Goal: Find specific page/section: Find specific page/section

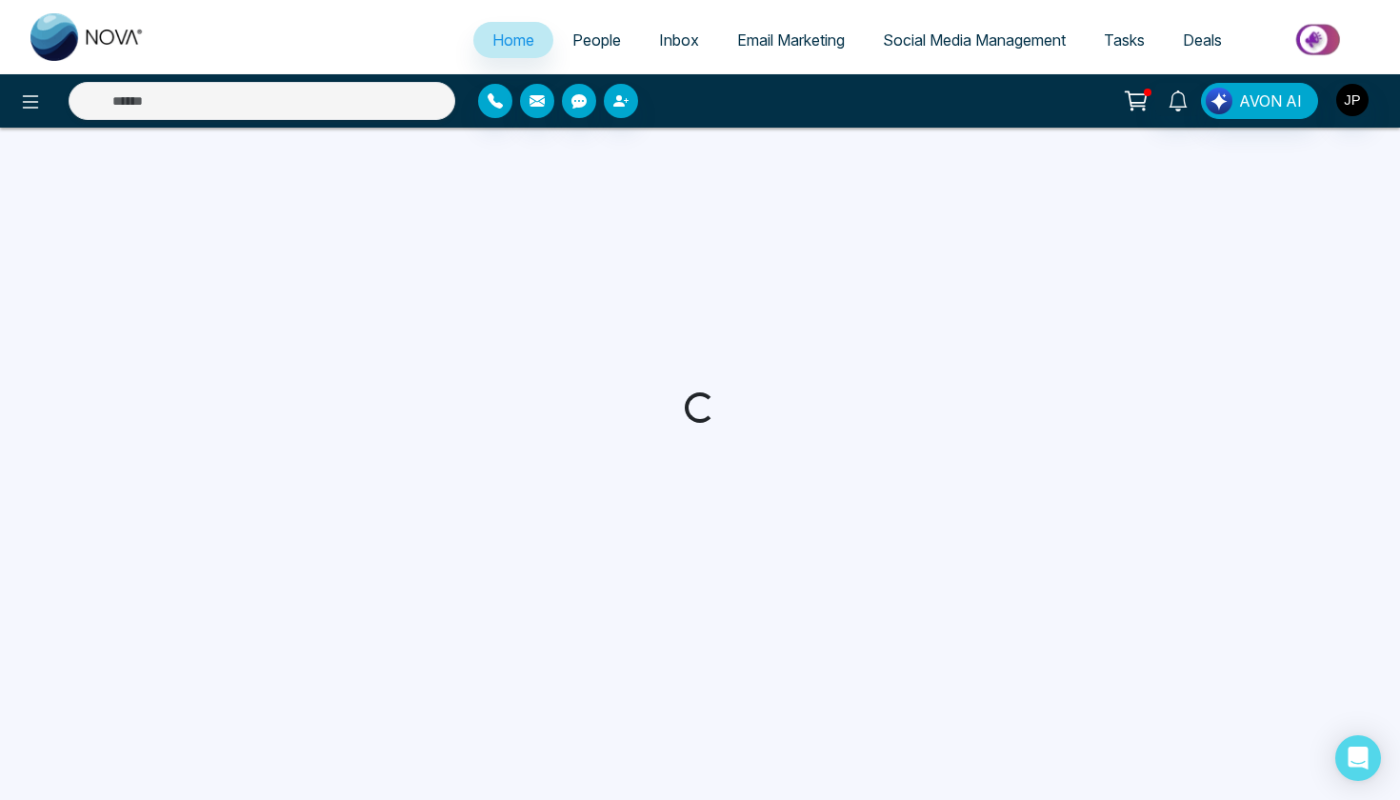
select select "*"
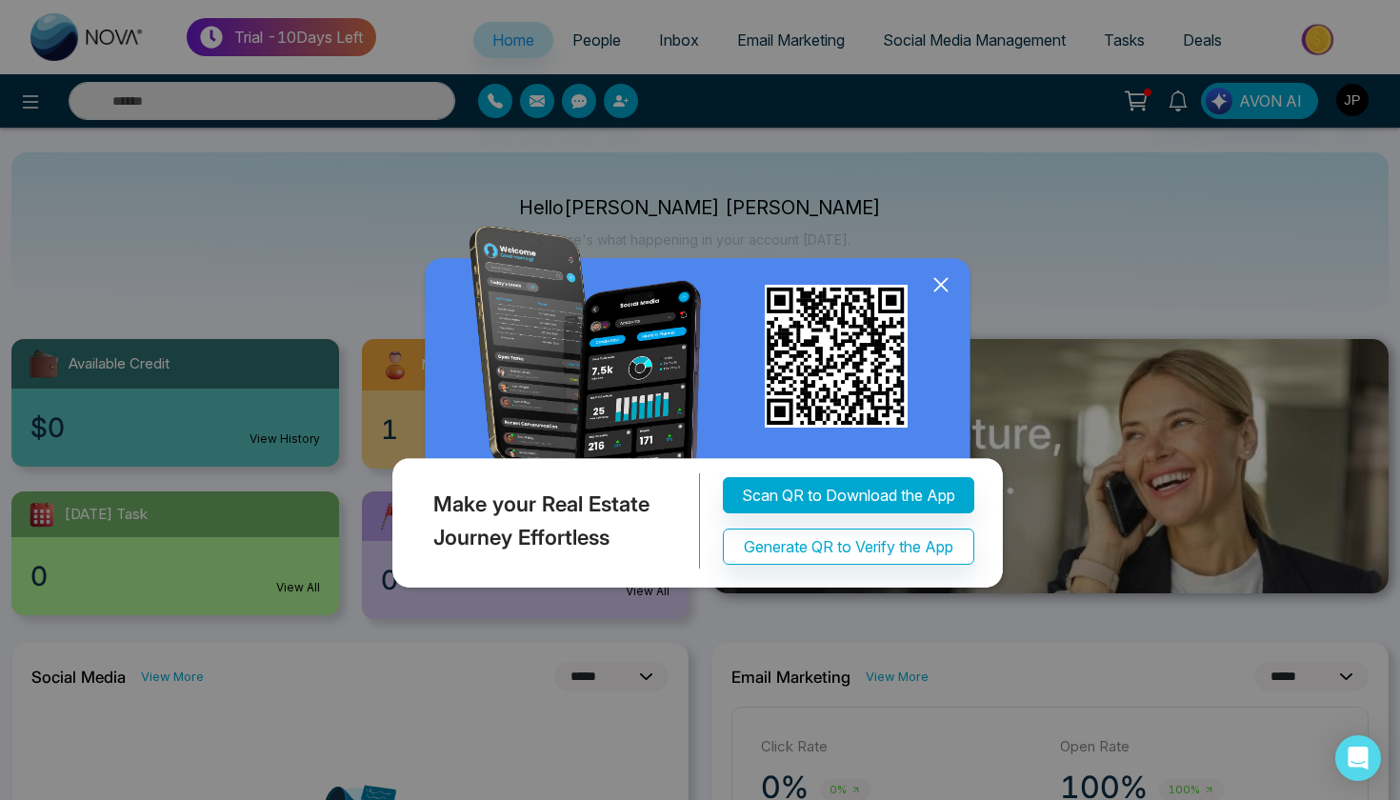
drag, startPoint x: 0, startPoint y: 0, endPoint x: 943, endPoint y: 286, distance: 985.5
click at [943, 287] on icon at bounding box center [941, 285] width 29 height 29
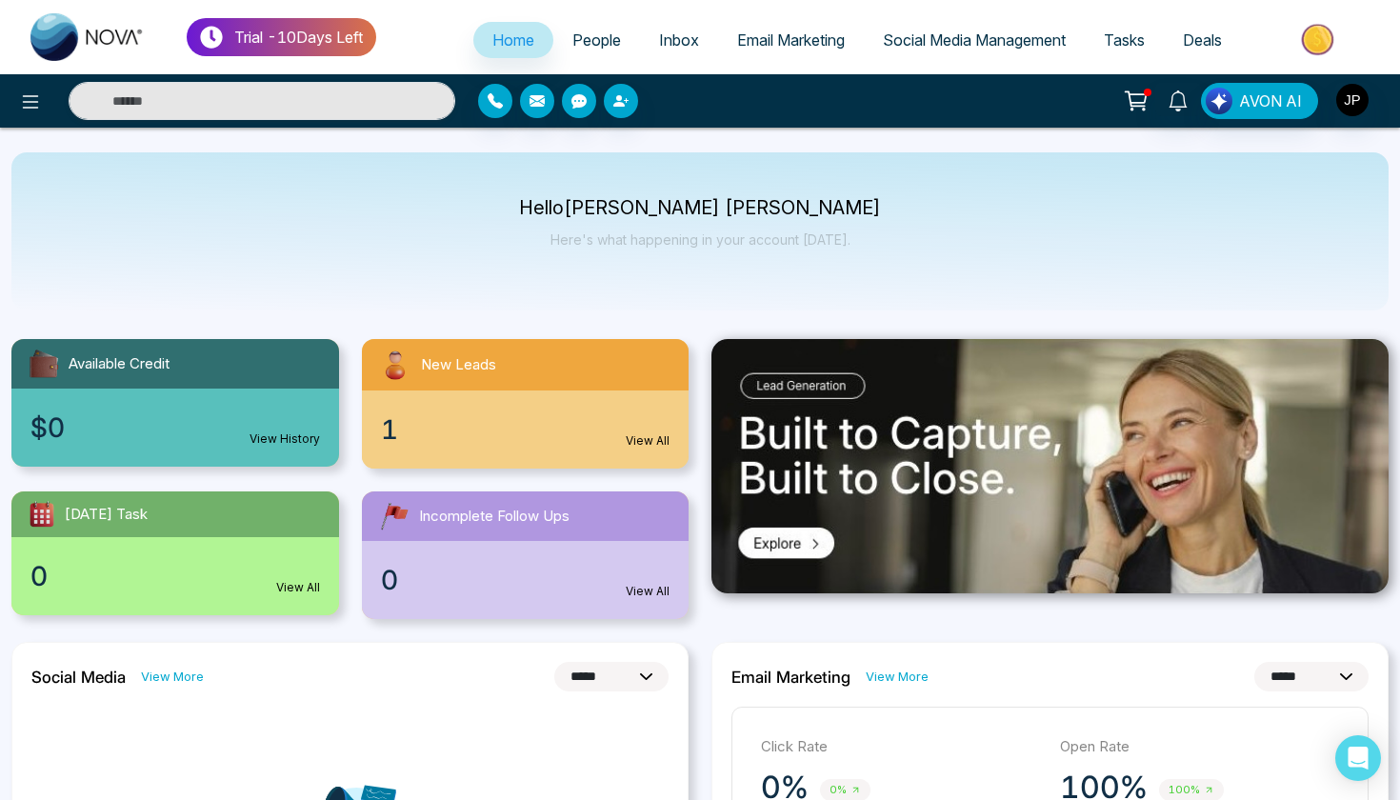
click at [758, 40] on span "Email Marketing" at bounding box center [791, 39] width 108 height 19
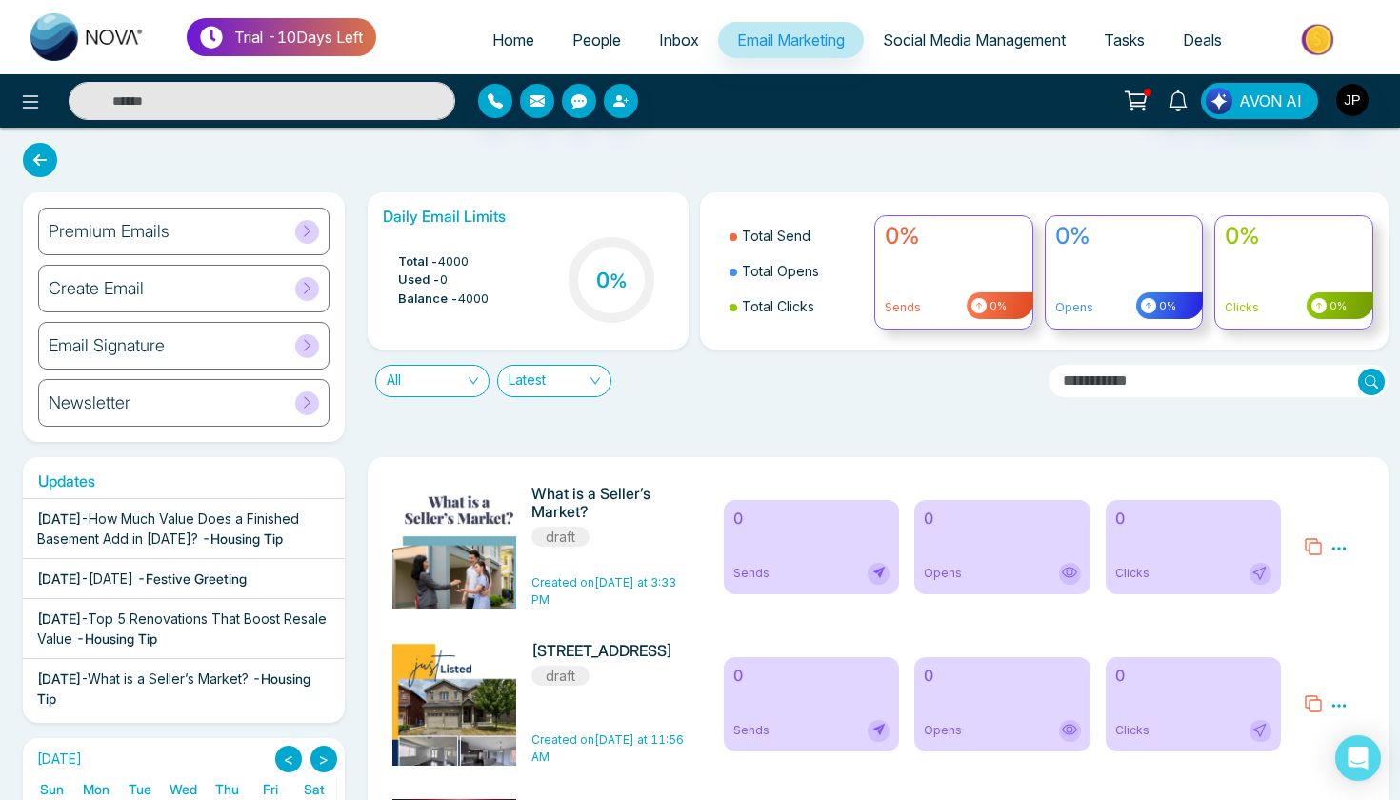
click at [573, 48] on span "People" at bounding box center [597, 39] width 49 height 19
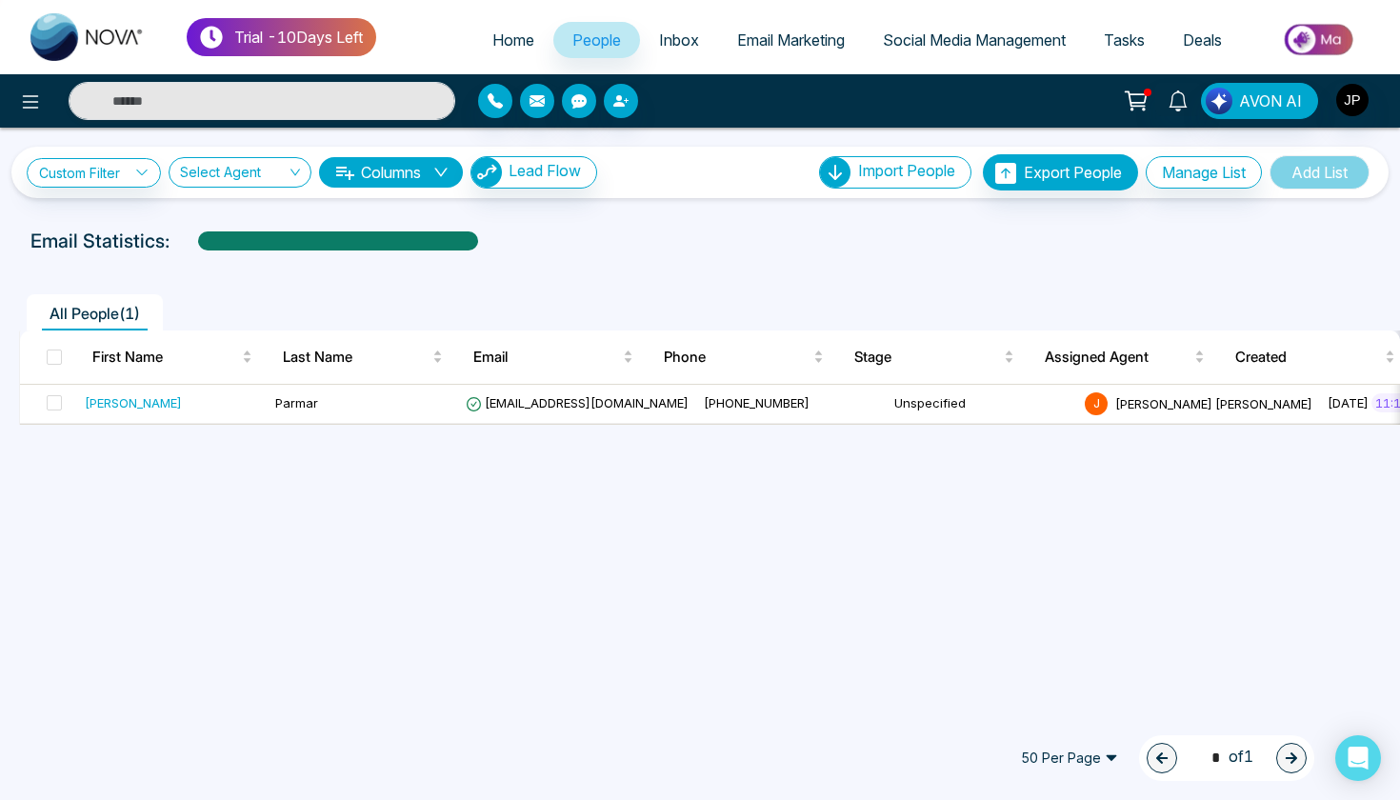
click at [138, 175] on icon at bounding box center [141, 172] width 13 height 13
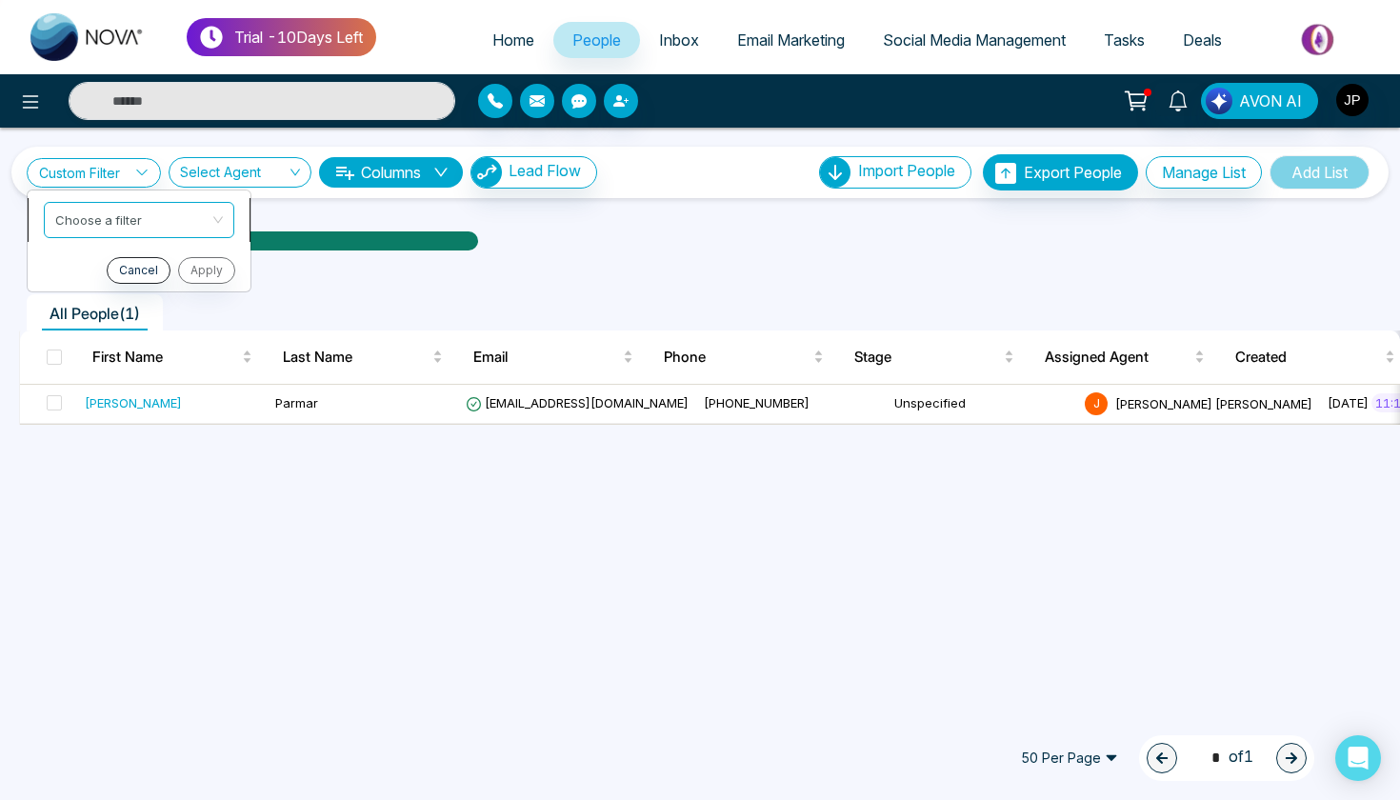
click at [141, 216] on input "search" at bounding box center [132, 217] width 154 height 29
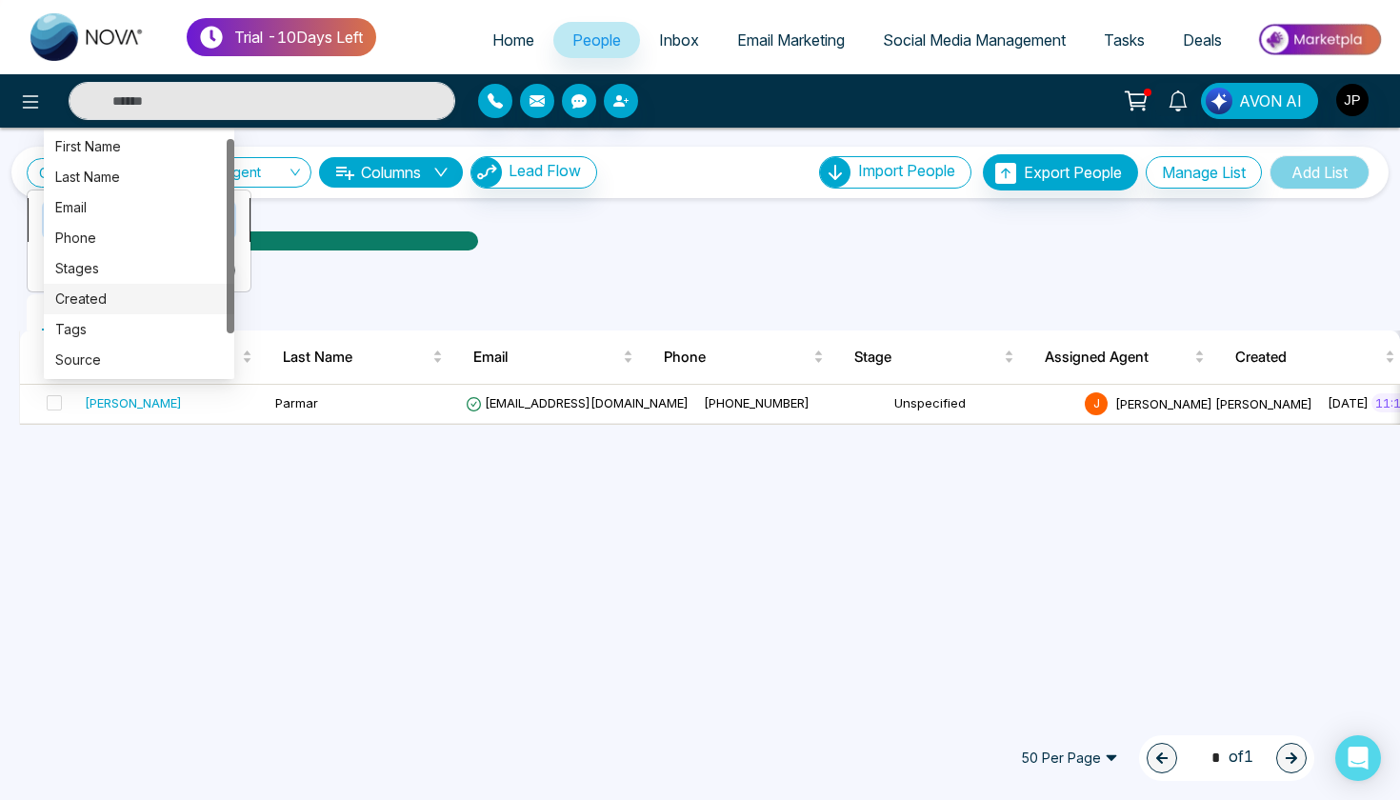
scroll to position [61, 0]
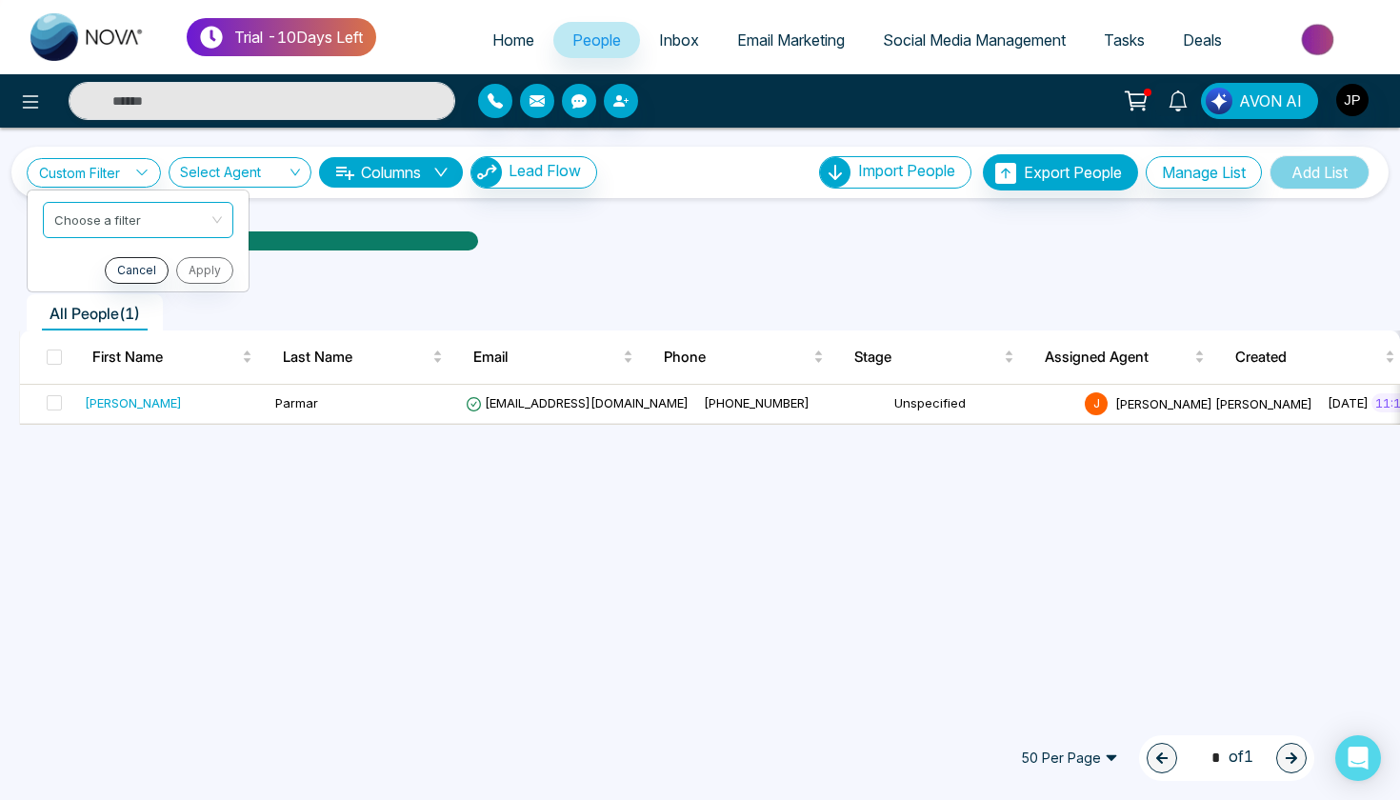
click at [372, 303] on ul "All People ( 1 )" at bounding box center [657, 312] width 1277 height 36
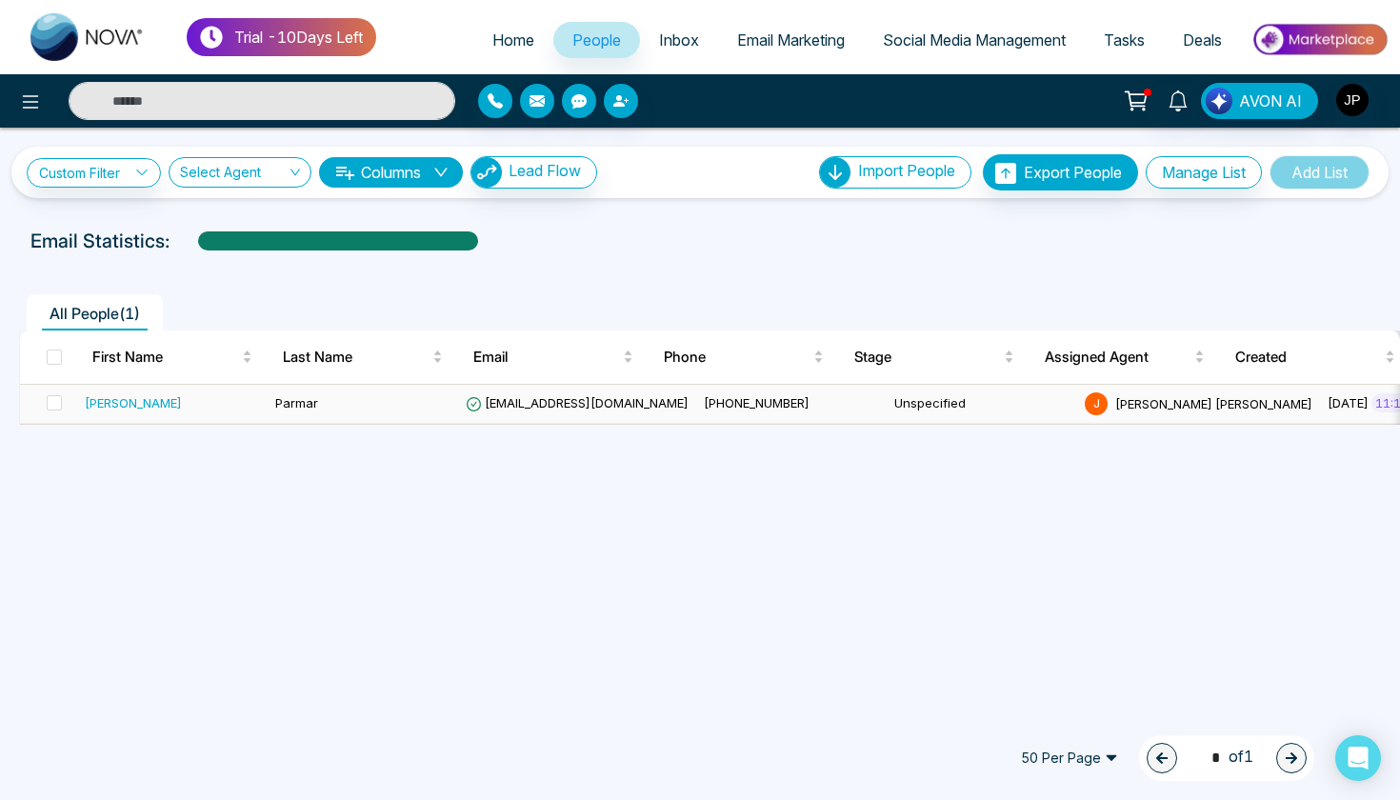
click at [103, 402] on div "[PERSON_NAME]" at bounding box center [133, 402] width 97 height 19
